Goal: Information Seeking & Learning: Learn about a topic

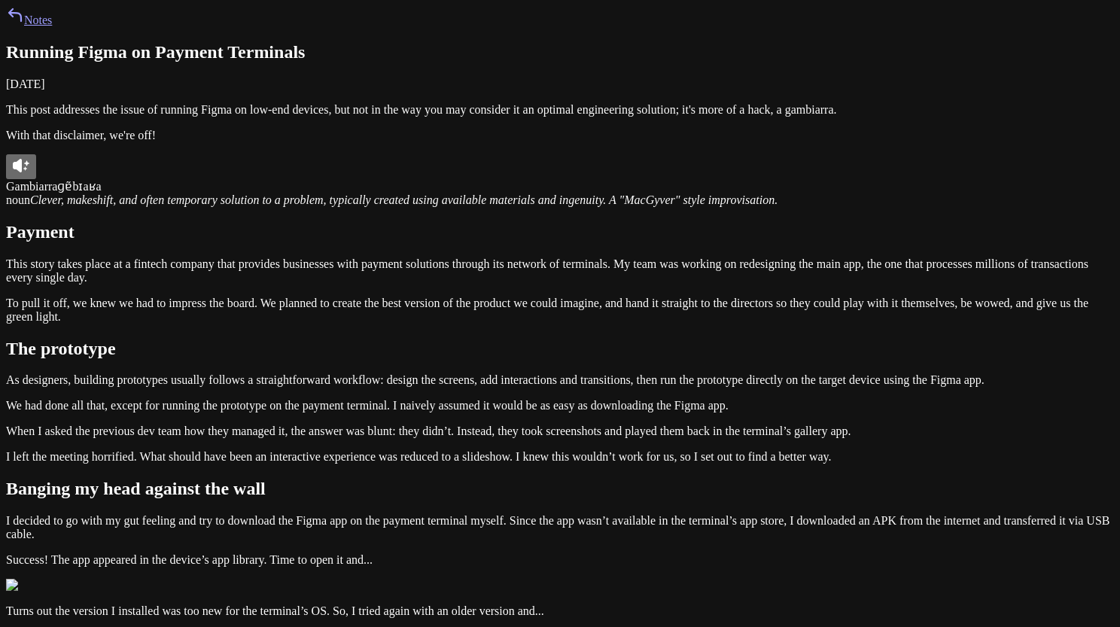
scroll to position [2367, 0]
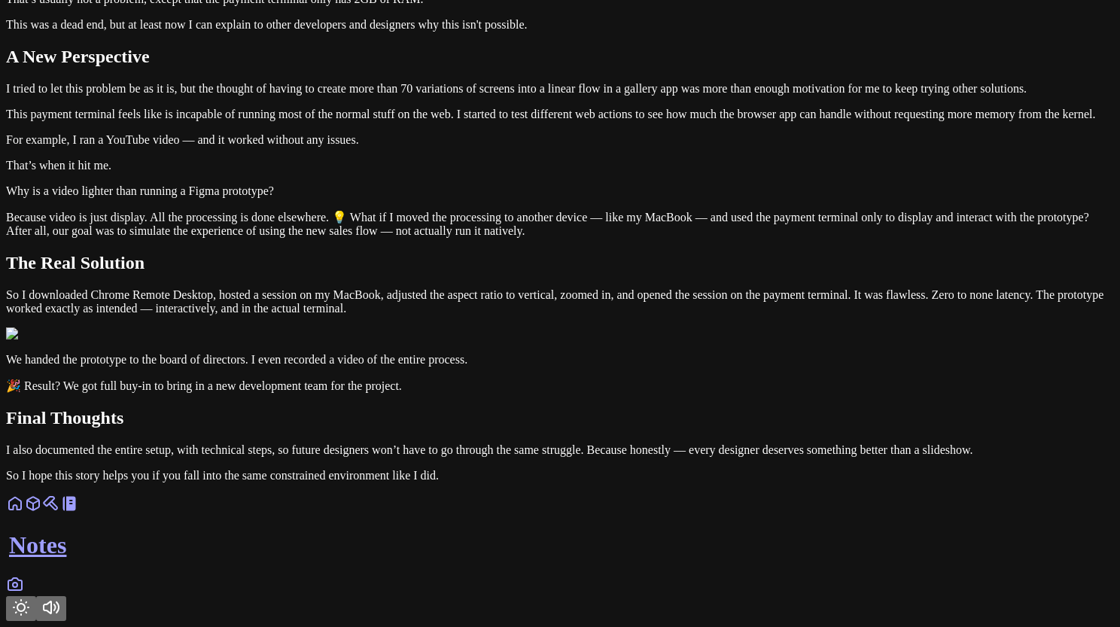
drag, startPoint x: 330, startPoint y: 190, endPoint x: 747, endPoint y: 217, distance: 417.8
click at [29, 600] on icon "Toggle Theme" at bounding box center [21, 607] width 15 height 15
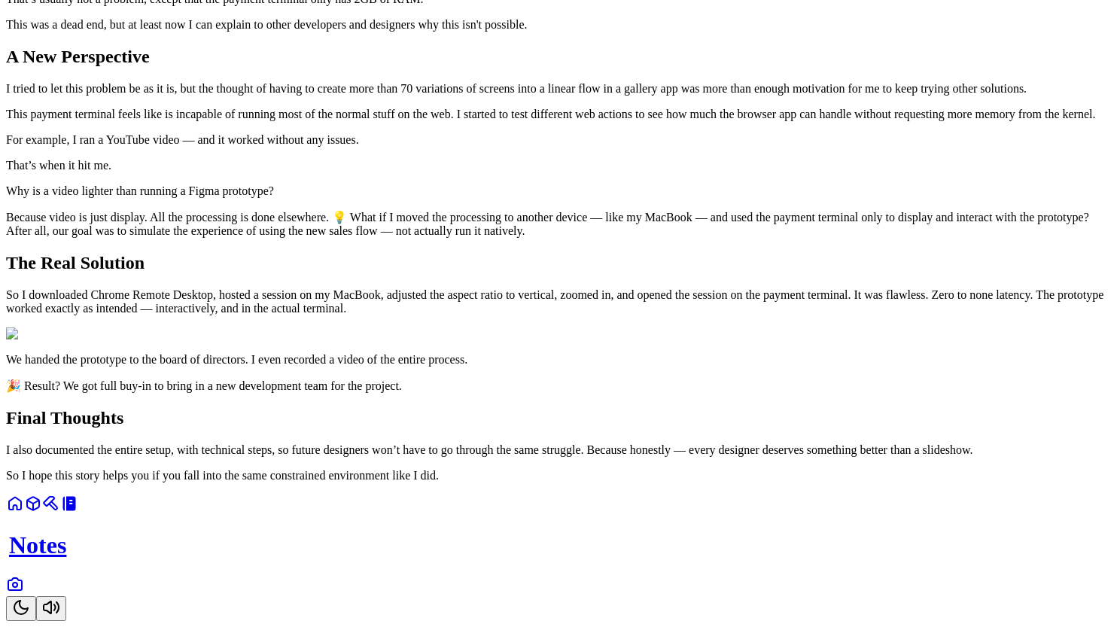
click at [28, 601] on icon "Toggle Theme" at bounding box center [21, 608] width 14 height 14
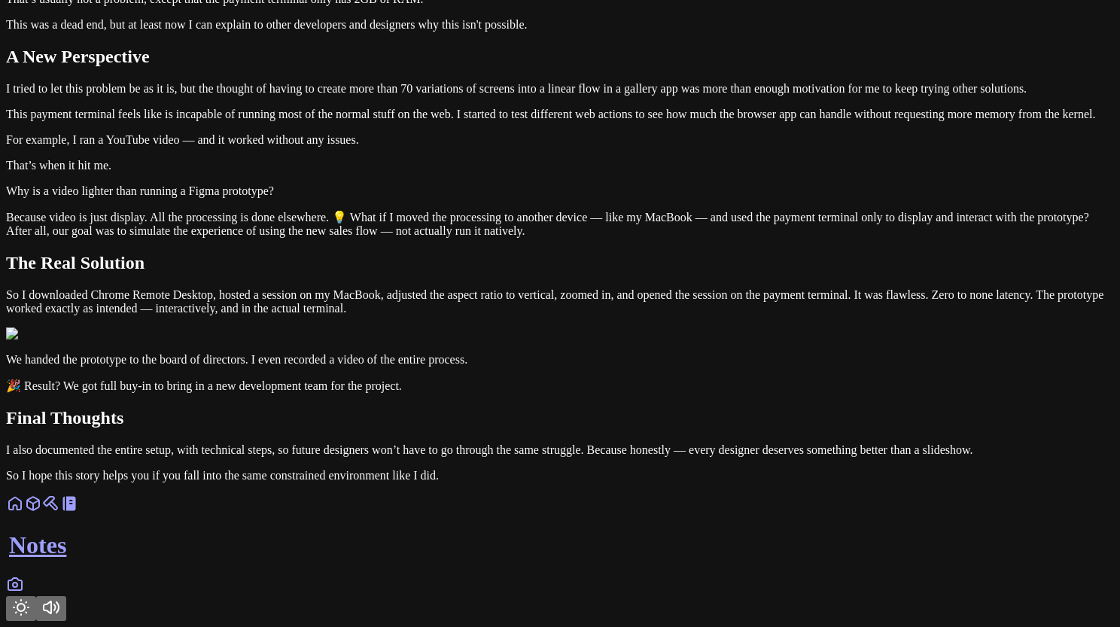
scroll to position [2402, 0]
drag, startPoint x: 328, startPoint y: 149, endPoint x: 734, endPoint y: 200, distance: 408.8
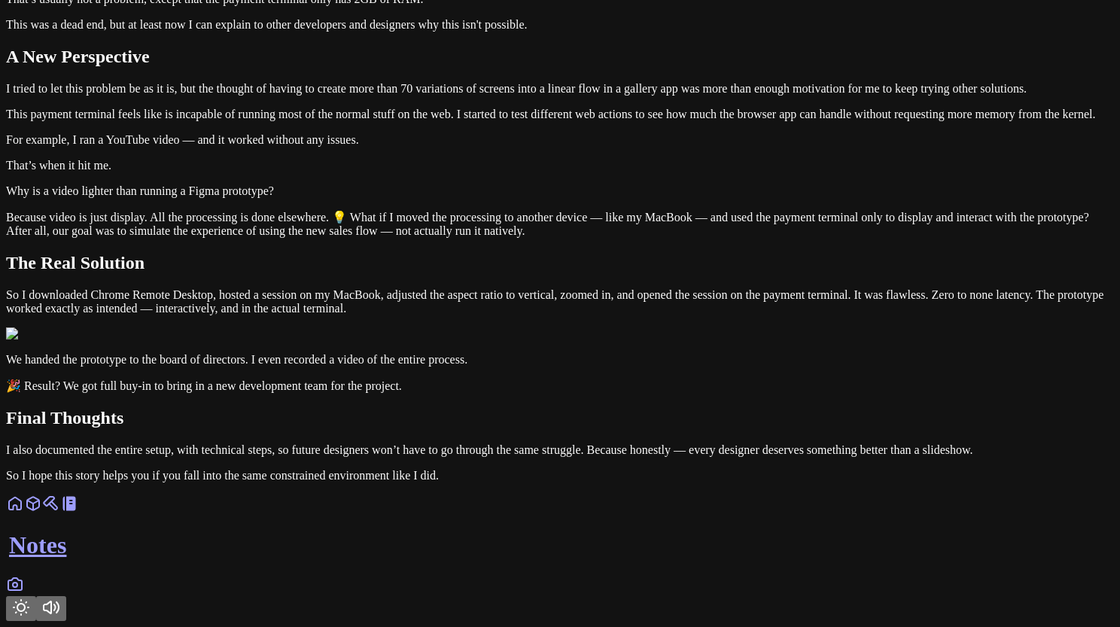
click at [30, 598] on icon "Toggle Theme" at bounding box center [21, 607] width 18 height 18
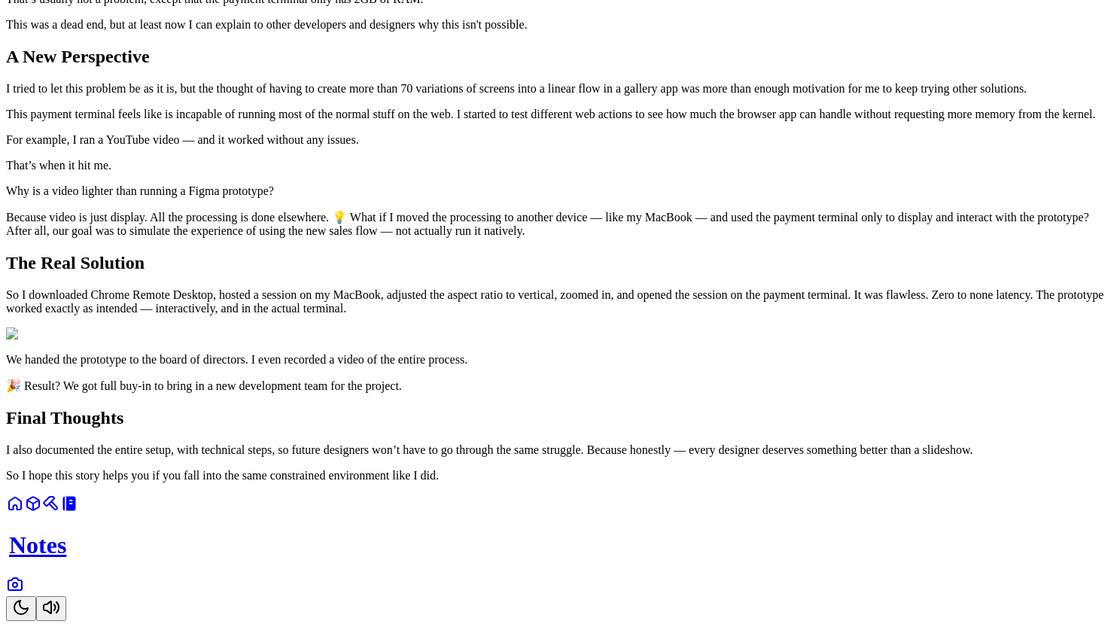
scroll to position [2304, 0]
drag, startPoint x: 288, startPoint y: 195, endPoint x: 622, endPoint y: 311, distance: 352.9
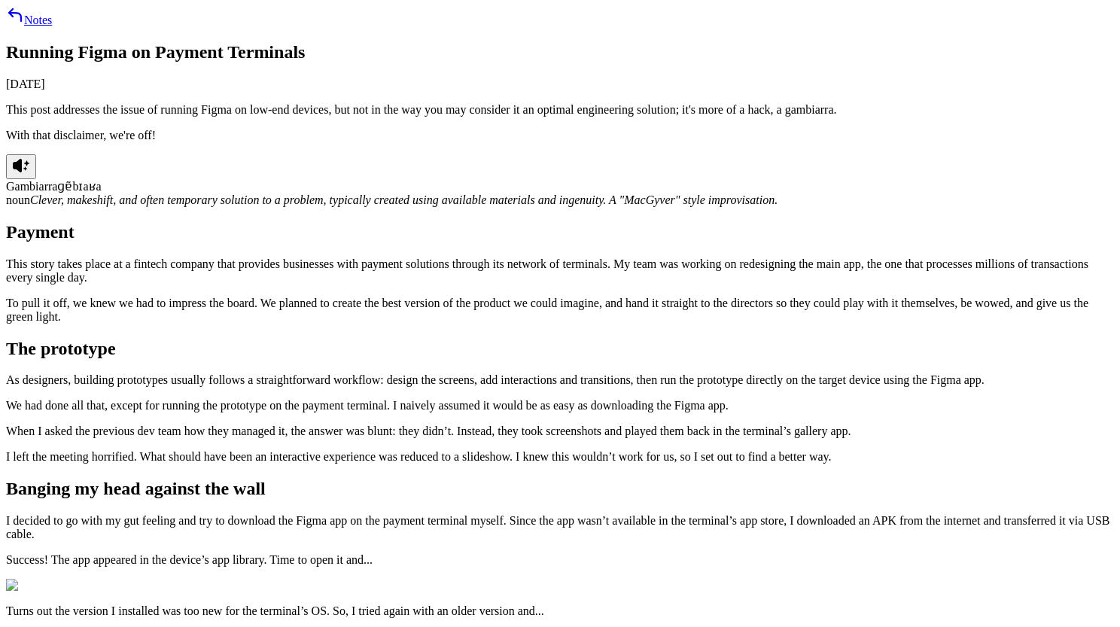
scroll to position [2435, 0]
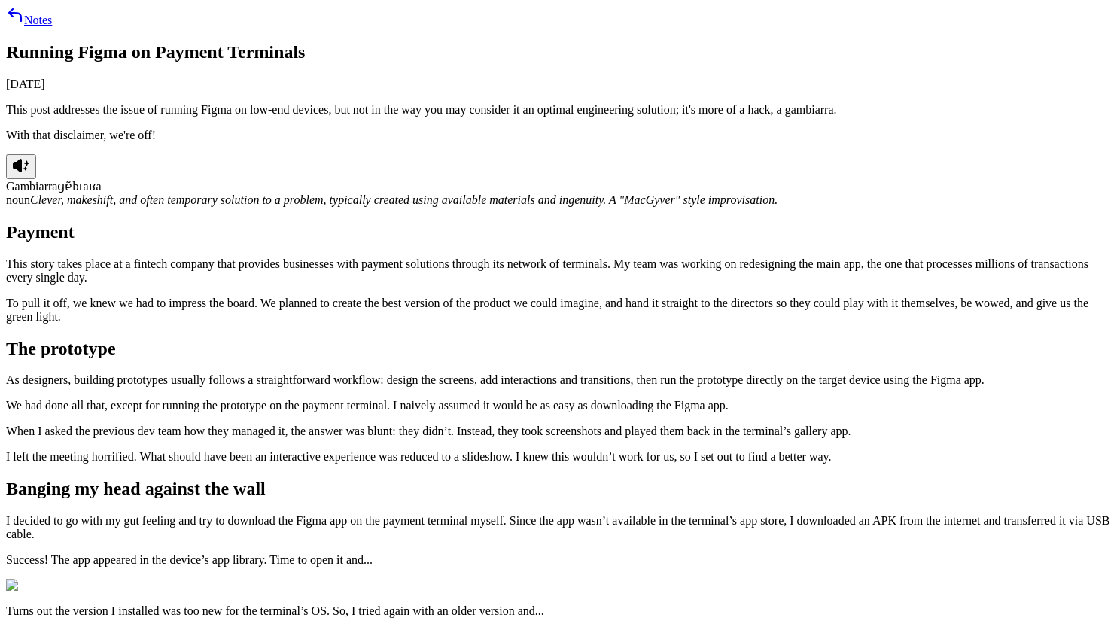
scroll to position [2290, 0]
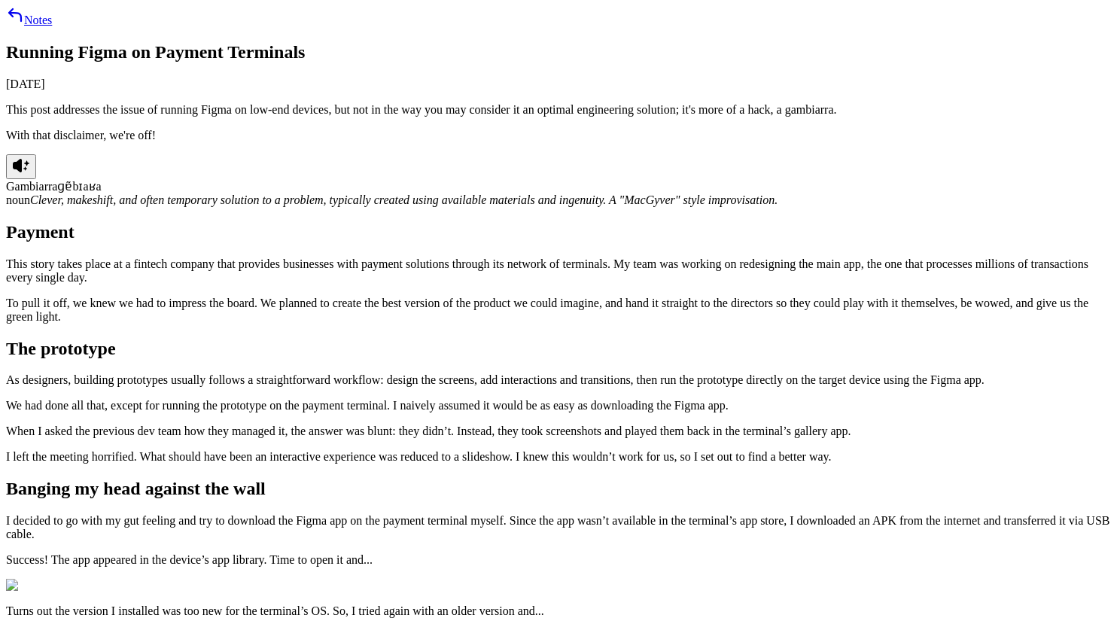
scroll to position [2290, 0]
